Goal: Navigation & Orientation: Find specific page/section

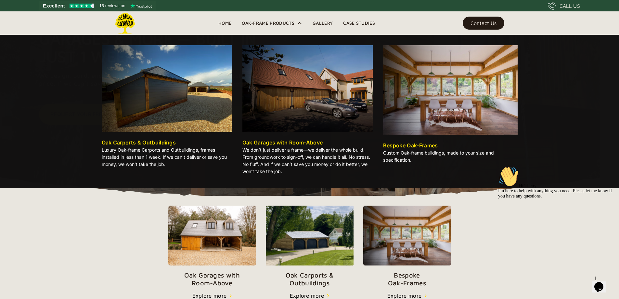
scroll to position [68, 0]
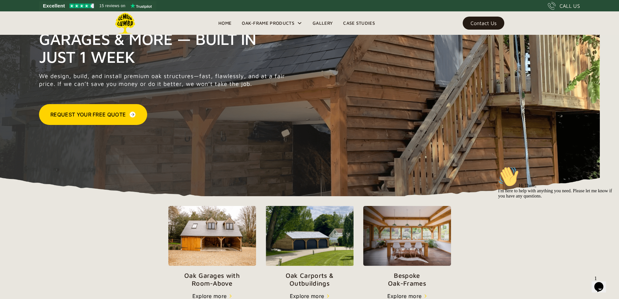
click at [228, 23] on link "Home" at bounding box center [224, 23] width 23 height 10
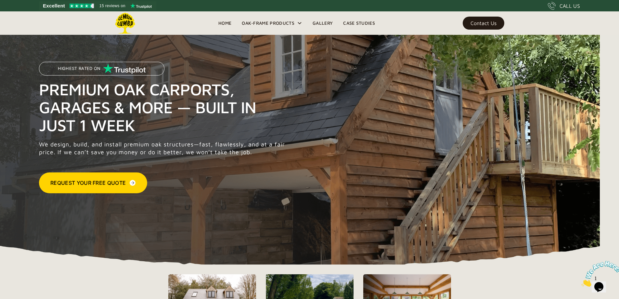
click at [327, 23] on link "Gallery" at bounding box center [323, 23] width 31 height 10
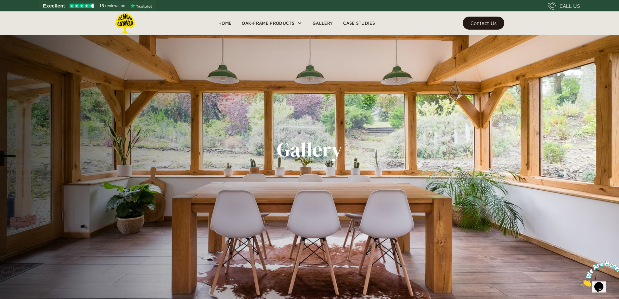
click at [223, 22] on link "Home" at bounding box center [224, 23] width 23 height 10
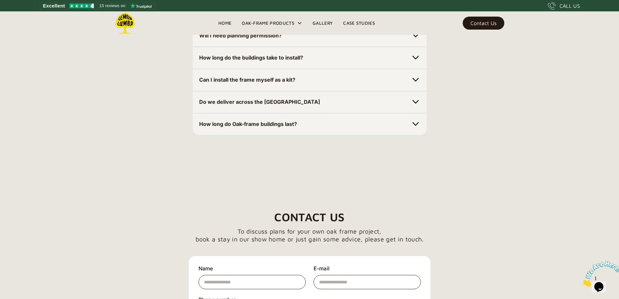
scroll to position [1957, 0]
